Goal: Communication & Community: Participate in discussion

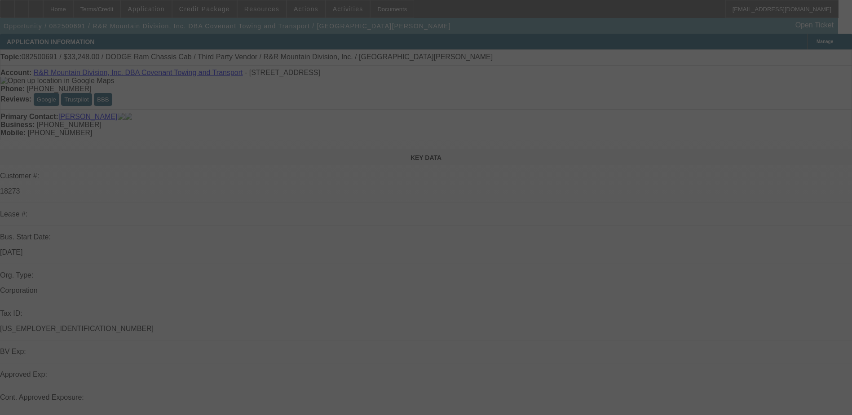
select select "0"
select select "6"
select select "0"
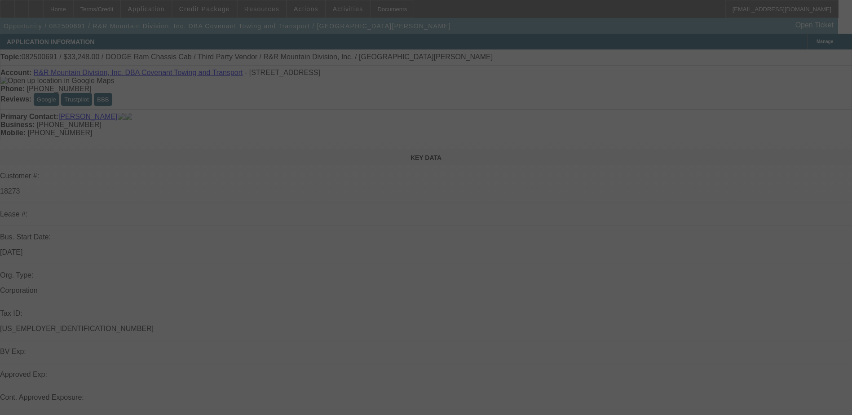
select select "0"
select select "6"
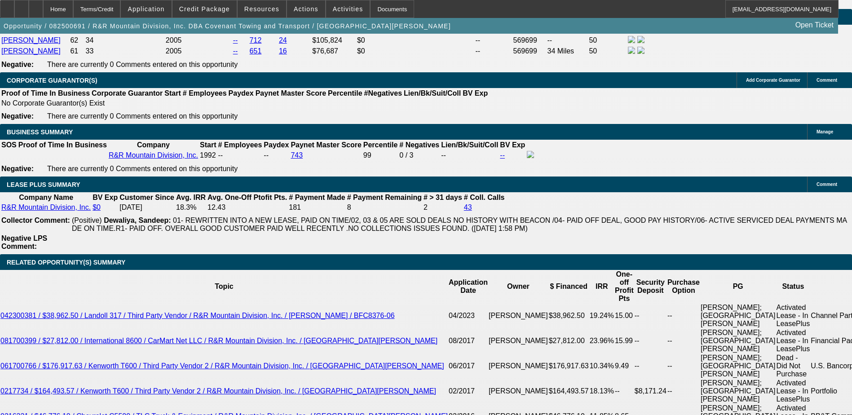
scroll to position [1392, 0]
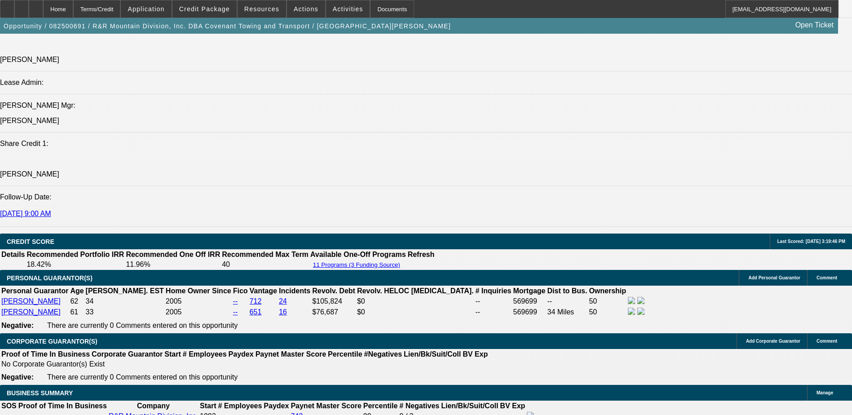
scroll to position [1123, 0]
